Goal: Task Accomplishment & Management: Manage account settings

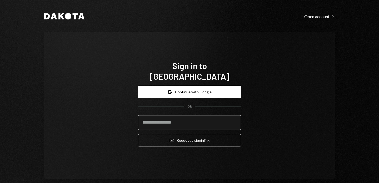
click at [201, 119] on input "email" at bounding box center [189, 122] width 103 height 15
type input "**********"
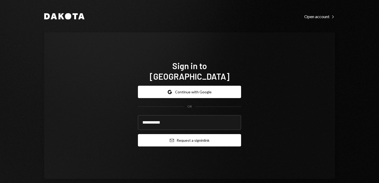
click at [179, 134] on button "Email Request a sign in link" at bounding box center [189, 140] width 103 height 12
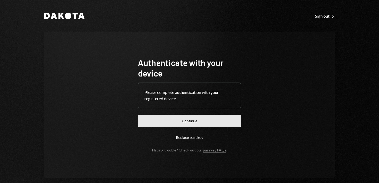
click at [220, 121] on button "Continue" at bounding box center [189, 121] width 103 height 12
